Goal: Information Seeking & Learning: Learn about a topic

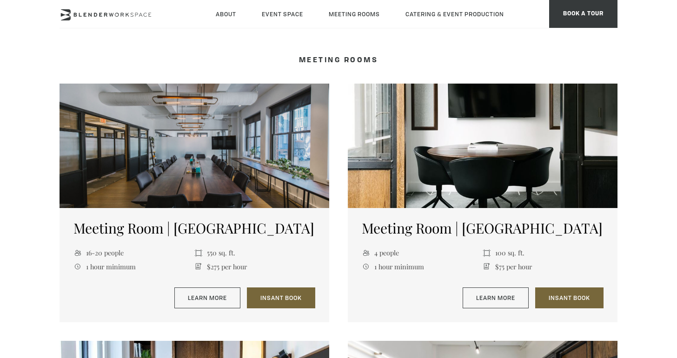
scroll to position [346, 0]
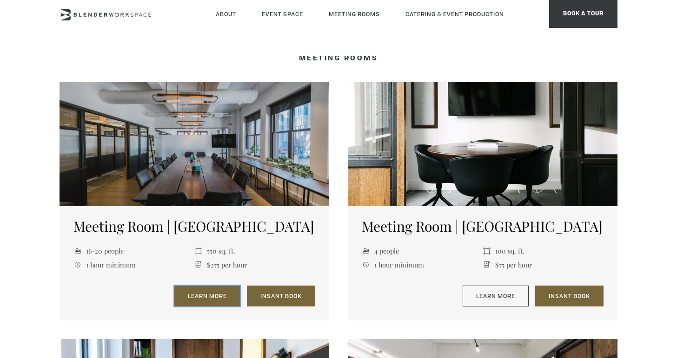
click at [221, 302] on link "Learn More" at bounding box center [207, 296] width 66 height 21
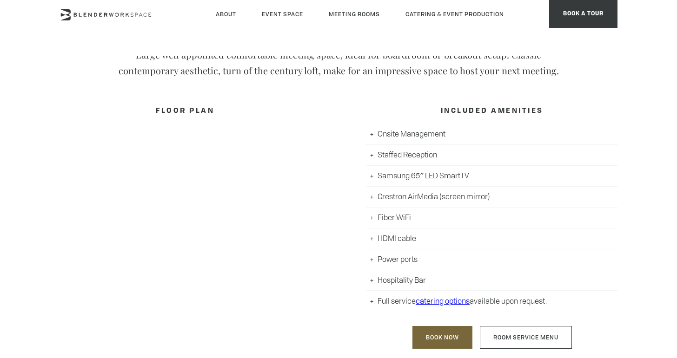
scroll to position [402, 0]
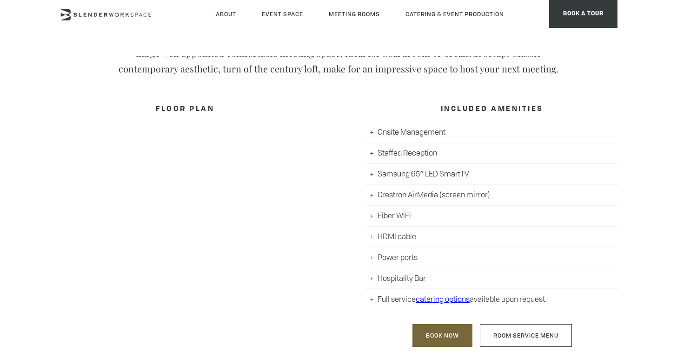
click at [371, 278] on li "Hospitality Bar" at bounding box center [491, 279] width 251 height 21
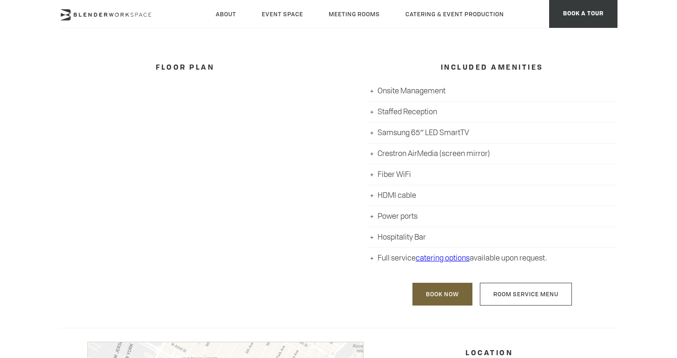
scroll to position [448, 0]
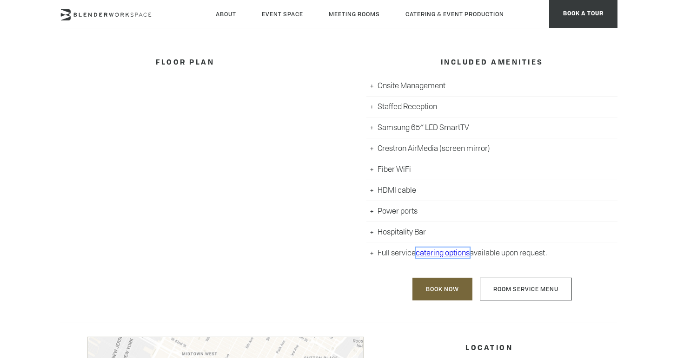
click at [441, 257] on link "catering options" at bounding box center [443, 253] width 54 height 10
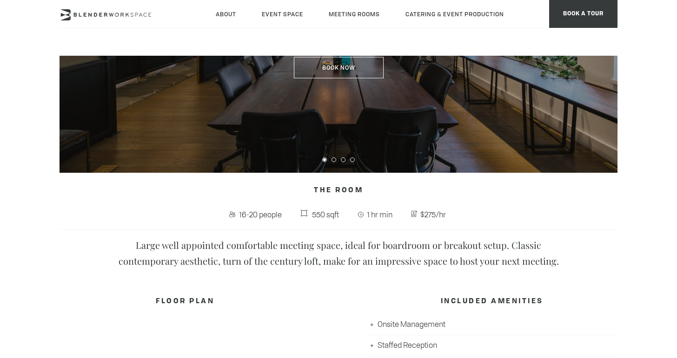
scroll to position [200, 0]
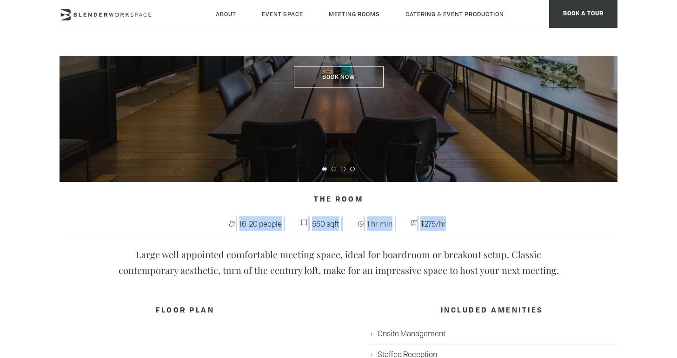
drag, startPoint x: 452, startPoint y: 225, endPoint x: 221, endPoint y: 221, distance: 231.5
click at [221, 221] on p "16-20 people 550 sqft 1 hr min $275/hr" at bounding box center [338, 228] width 558 height 23
drag, startPoint x: 307, startPoint y: 199, endPoint x: 454, endPoint y: 236, distance: 151.3
click at [454, 236] on div "The Room 16-20 people 550 sqft 1 hr min $275/hr Large well appointed comfortabl…" at bounding box center [338, 235] width 558 height 87
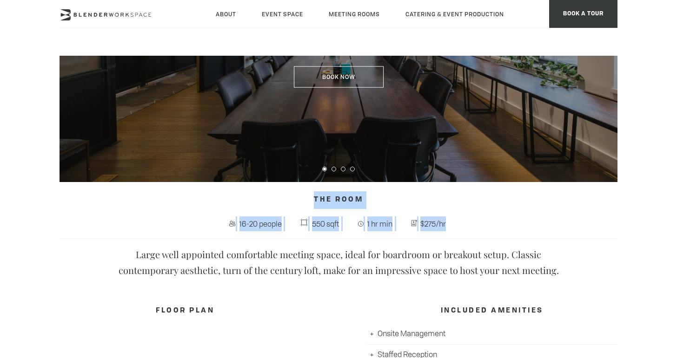
copy div "The Room 16-20 people 550 sqft 1 hr min $275/hr"
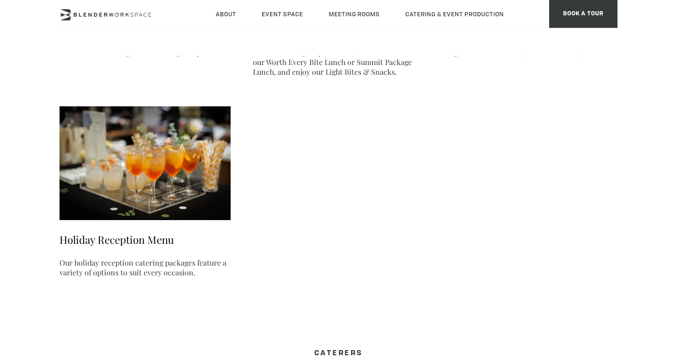
scroll to position [543, 0]
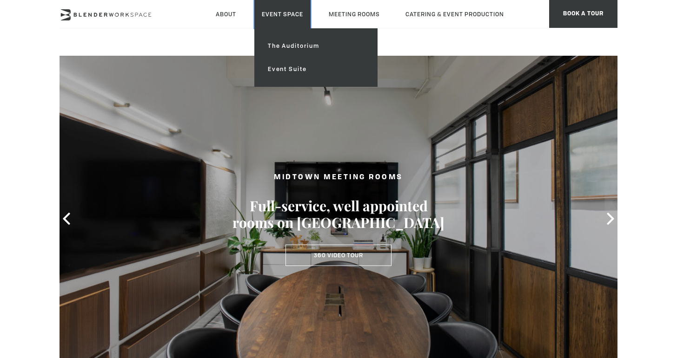
click at [273, 18] on link "Event Space" at bounding box center [282, 14] width 56 height 28
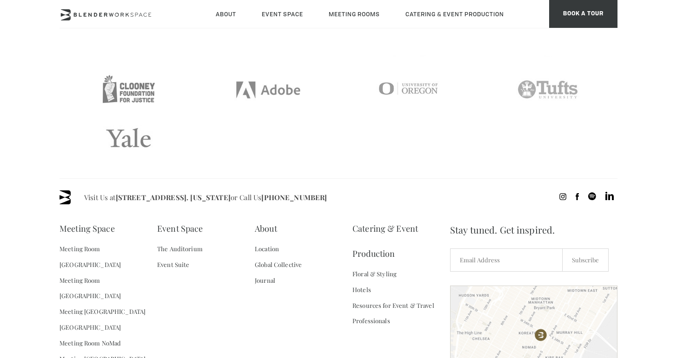
scroll to position [2024, 0]
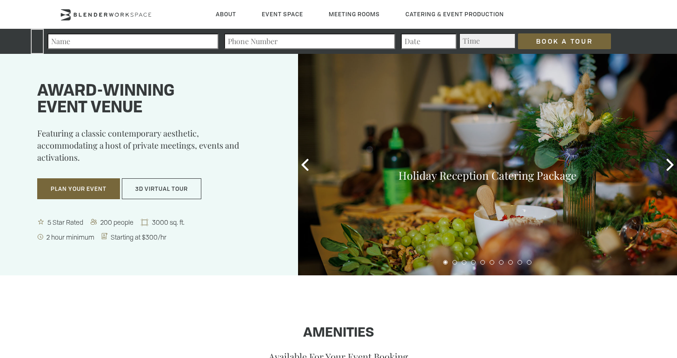
scroll to position [1, 0]
